Goal: Transaction & Acquisition: Download file/media

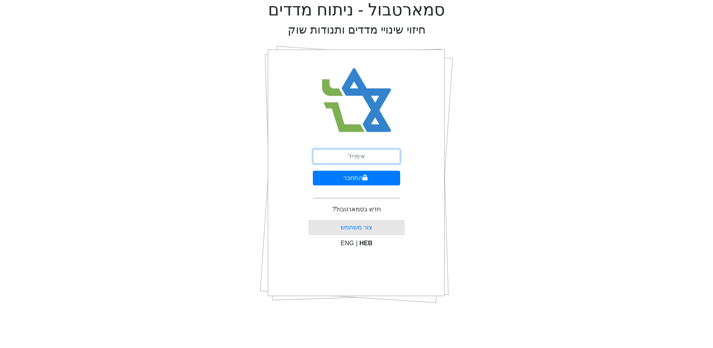
click at [338, 159] on input "email" at bounding box center [356, 156] width 87 height 15
type input "t"
type input "[EMAIL_ADDRESS][DOMAIN_NAME]"
click at [313, 171] on button "התחבר" at bounding box center [356, 178] width 87 height 15
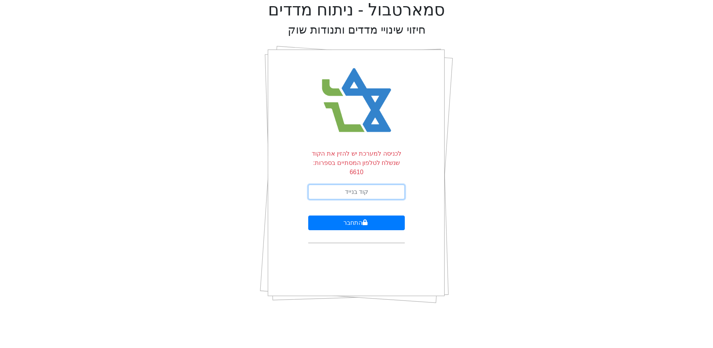
click at [381, 185] on input "text" at bounding box center [356, 192] width 97 height 15
type input "268101"
click at [308, 215] on button "התחבר" at bounding box center [356, 222] width 97 height 15
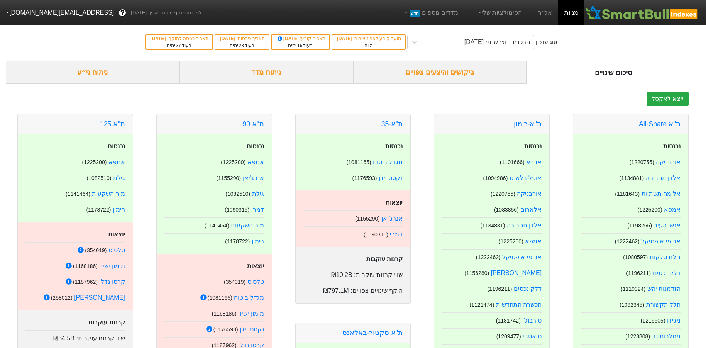
click at [115, 124] on link "ת''א 125" at bounding box center [112, 124] width 25 height 8
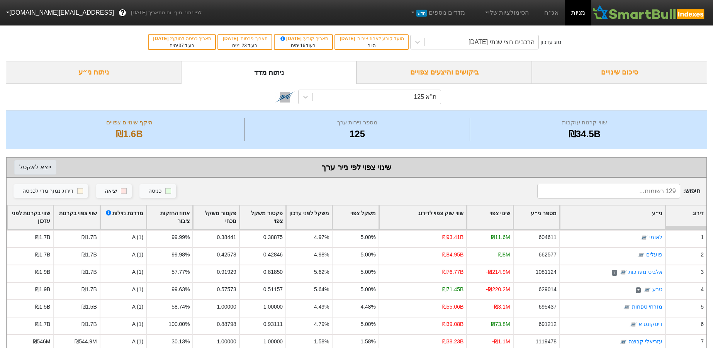
click at [36, 168] on button "ייצא ל אקסל" at bounding box center [35, 167] width 42 height 15
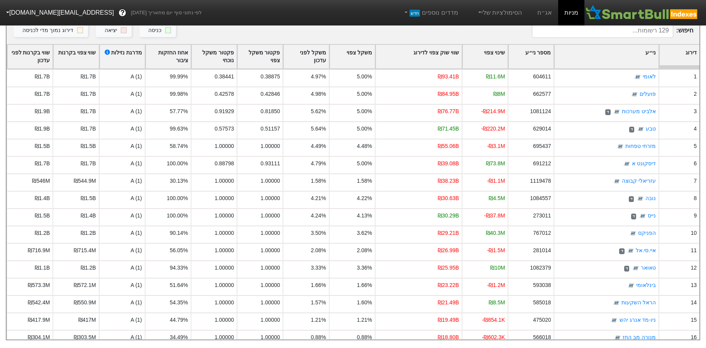
scroll to position [166, 0]
click at [706, 313] on div "סוג עדכון הרכבים חצי שנתי [DATE] מועד קובע לאחוז ציבור : [DATE] היום תאריך קובע…" at bounding box center [353, 102] width 706 height 478
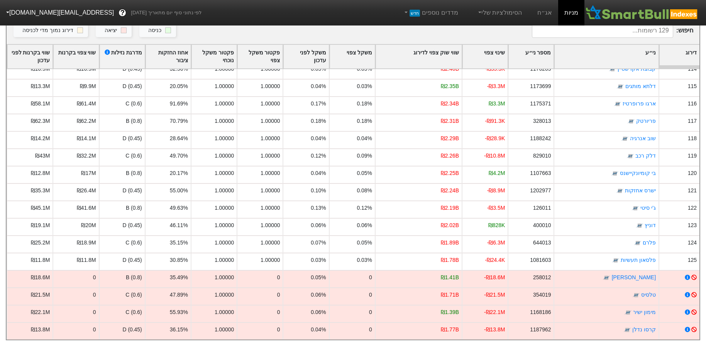
scroll to position [0, 0]
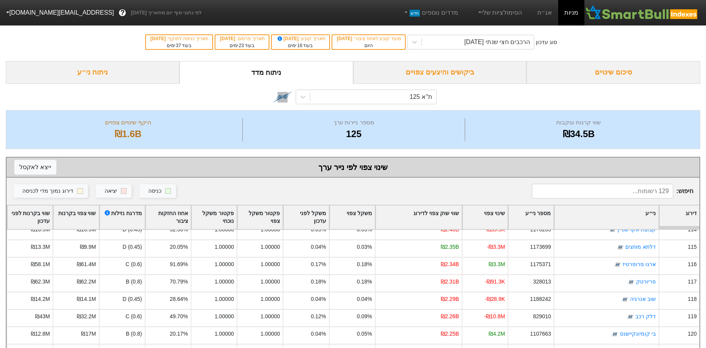
click at [386, 95] on div "ת''א 125" at bounding box center [373, 97] width 126 height 14
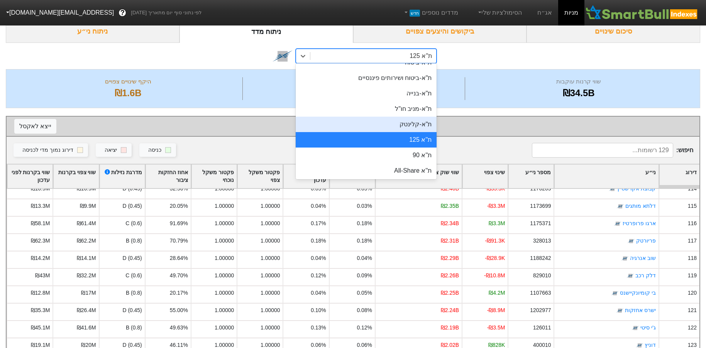
scroll to position [77, 0]
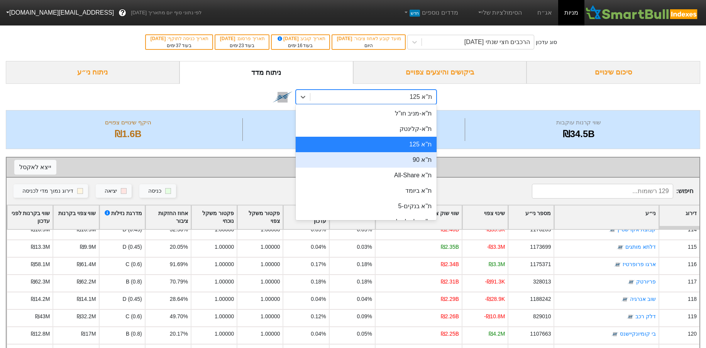
click at [410, 153] on div "ת''א 90" at bounding box center [366, 159] width 141 height 15
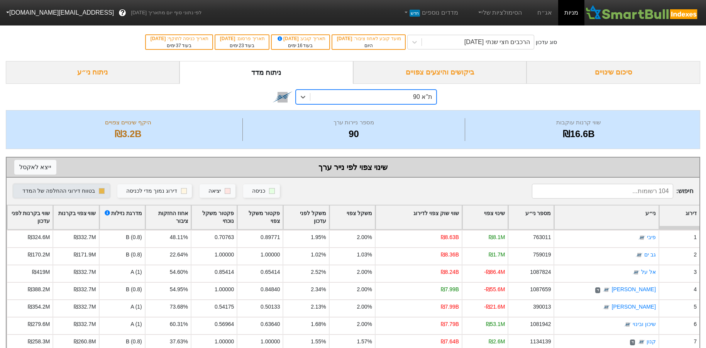
click at [105, 192] on rect "button" at bounding box center [102, 191] width 6 height 6
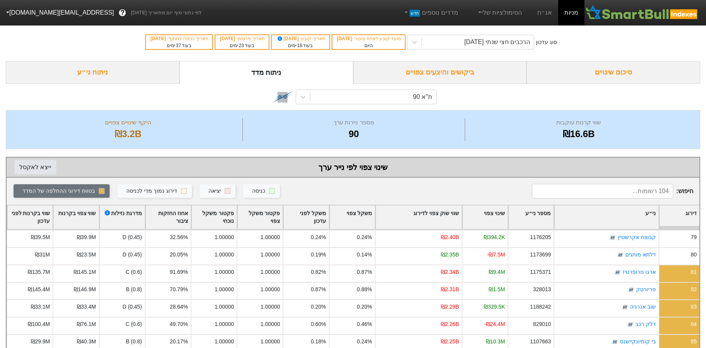
click at [34, 166] on button "ייצא ל אקסל" at bounding box center [35, 167] width 42 height 15
